Goal: Information Seeking & Learning: Learn about a topic

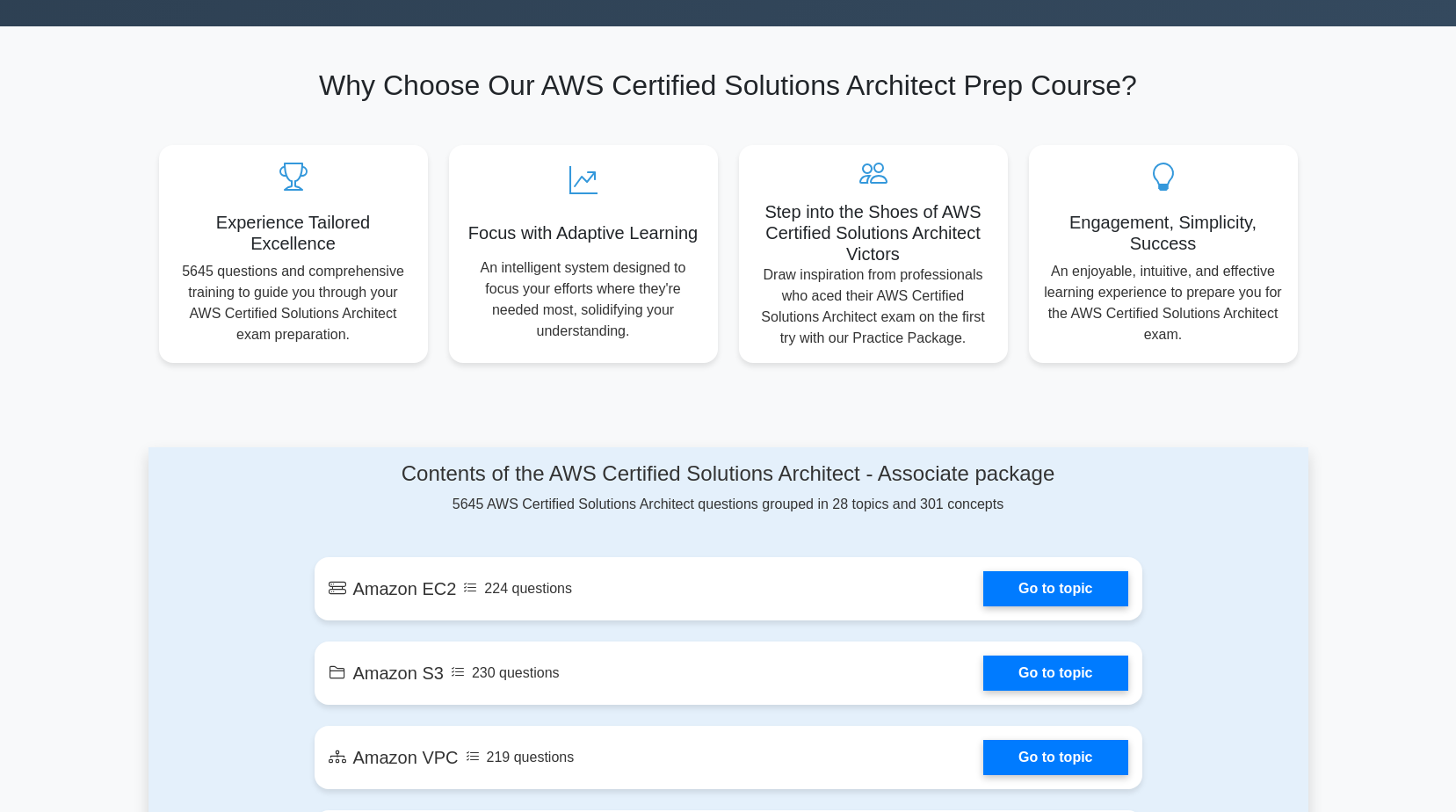
scroll to position [879, 0]
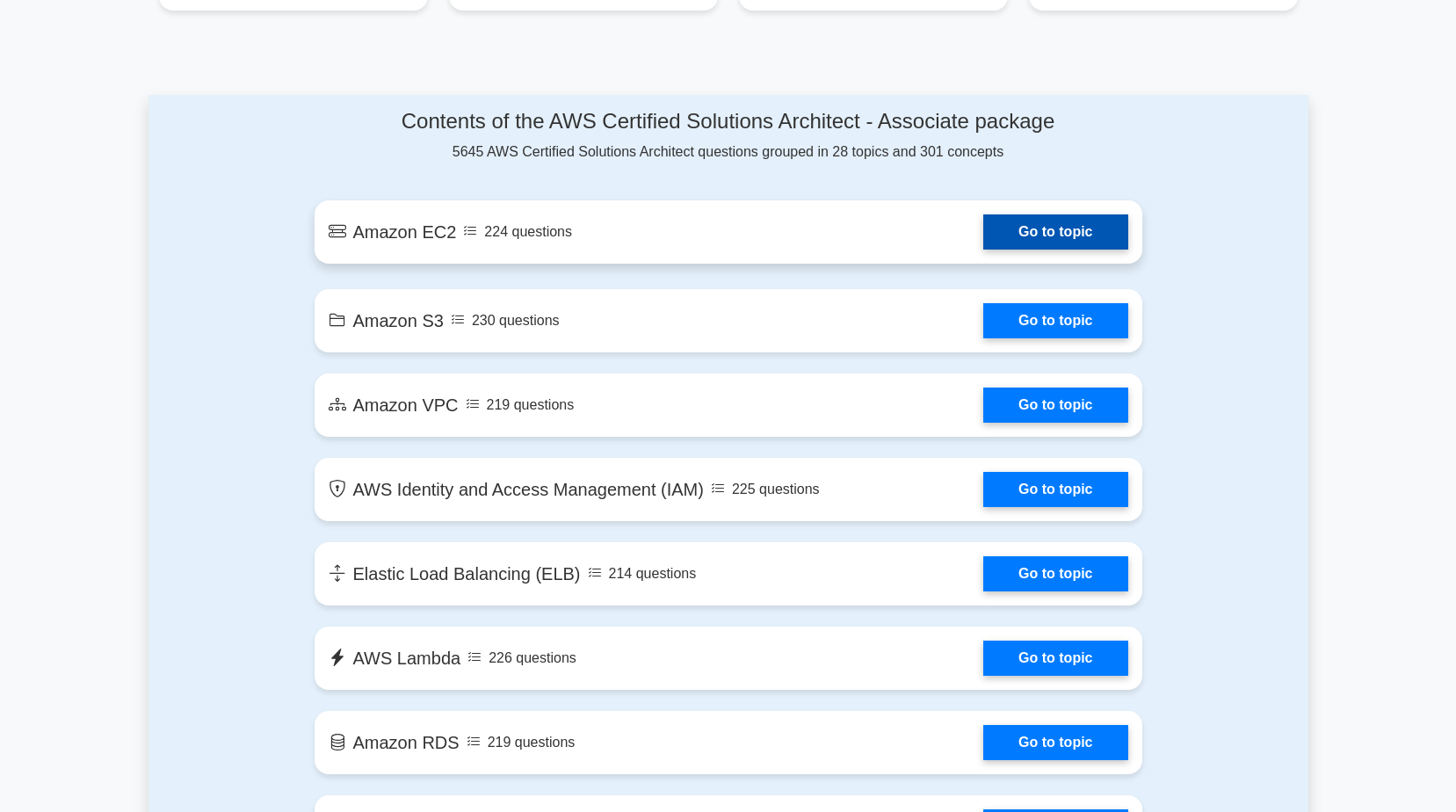
click at [1074, 231] on link "Go to topic" at bounding box center [1055, 232] width 144 height 35
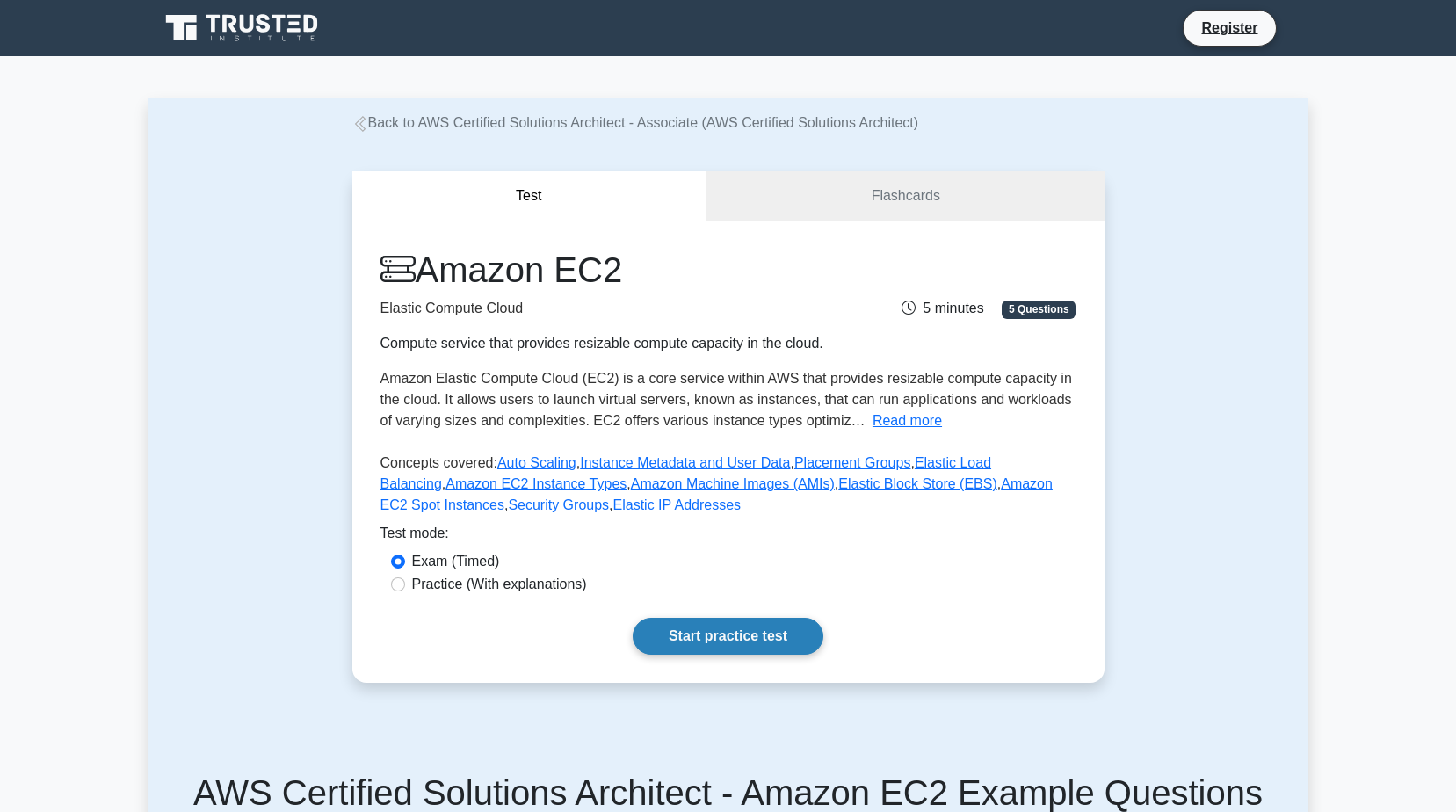
click at [759, 634] on link "Start practice test" at bounding box center [728, 636] width 190 height 37
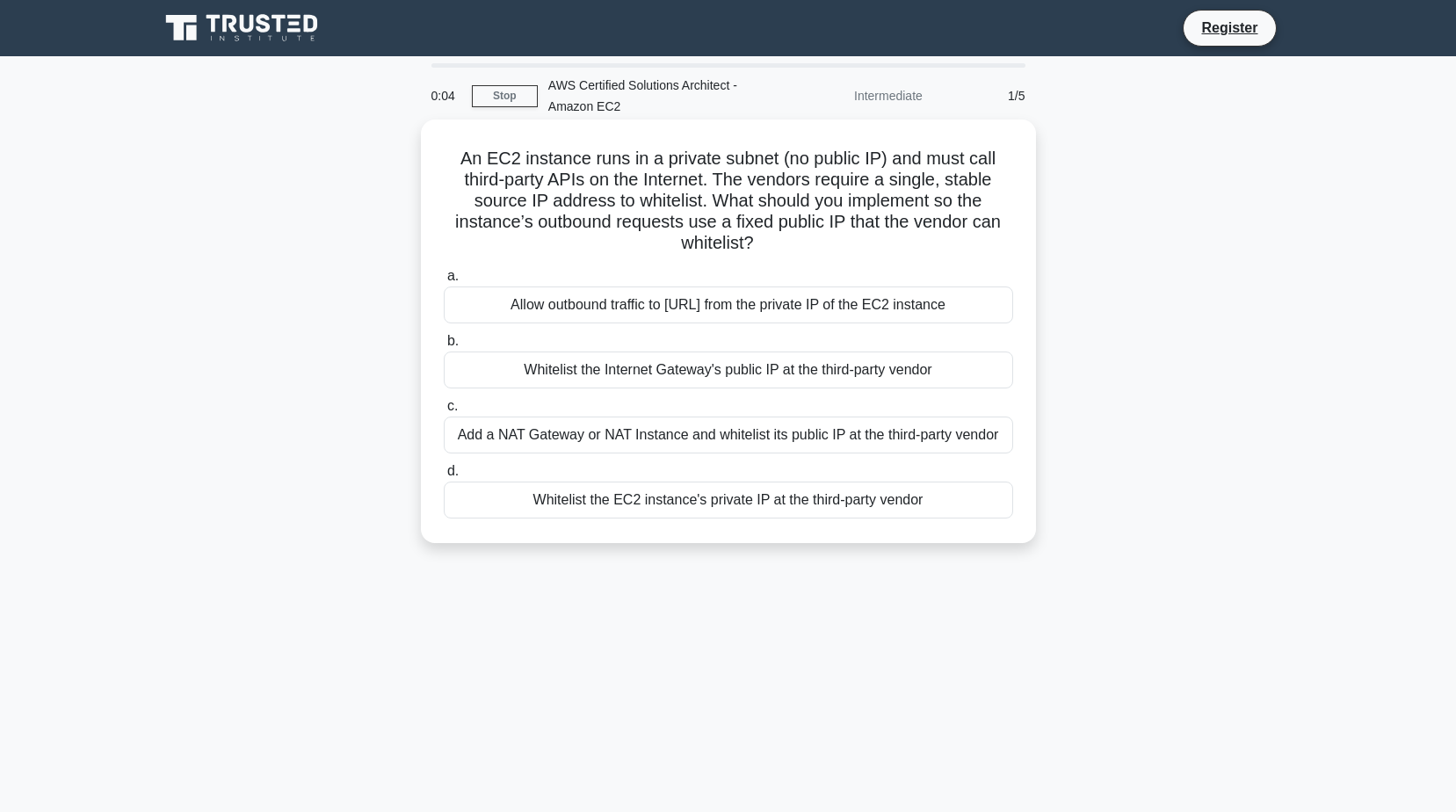
click at [702, 303] on div "Allow outbound traffic to [URL] from the private IP of the EC2 instance" at bounding box center [729, 304] width 569 height 37
click at [444, 282] on input "a. Allow outbound traffic to [URL] from the private IP of the EC2 instance" at bounding box center [444, 276] width 0 height 12
